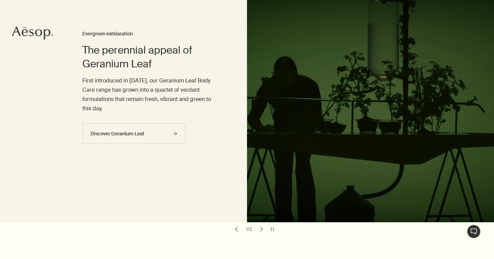
scroll to position [55, 0]
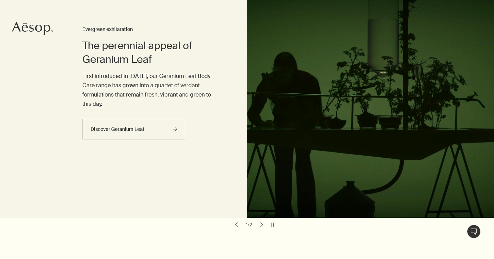
click at [261, 220] on button "chevron" at bounding box center [262, 225] width 10 height 10
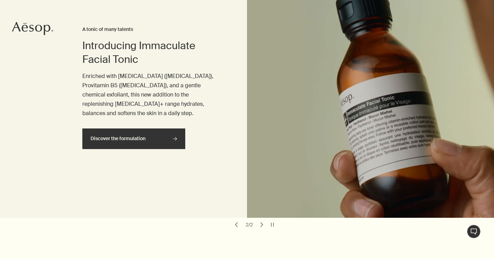
click at [137, 130] on link "Discover the formulation rightArrow" at bounding box center [133, 138] width 103 height 21
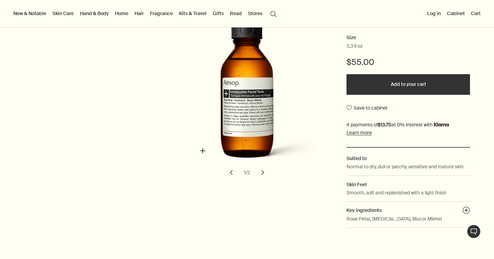
scroll to position [121, 0]
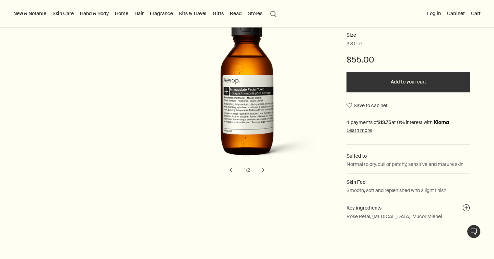
click at [261, 168] on button "chevron" at bounding box center [262, 169] width 15 height 15
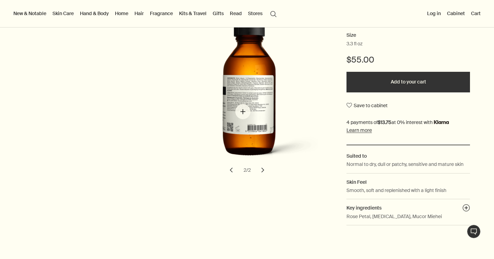
click at [243, 112] on img "Immaculate Facial Tonic" at bounding box center [249, 92] width 151 height 154
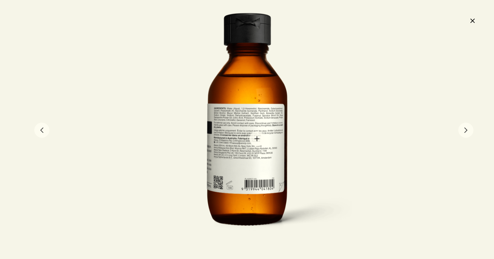
drag, startPoint x: 257, startPoint y: 139, endPoint x: 264, endPoint y: 141, distance: 7.2
click at [264, 141] on div at bounding box center [246, 129] width 229 height 233
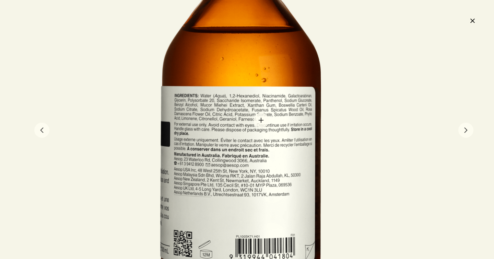
click at [261, 120] on div at bounding box center [240, 137] width 458 height 467
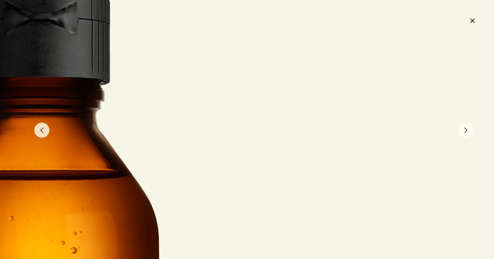
click at [474, 23] on button "close" at bounding box center [472, 21] width 8 height 12
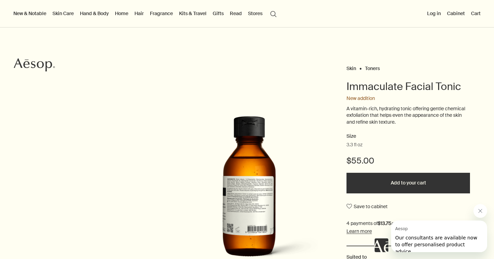
scroll to position [0, 0]
